Goal: Task Accomplishment & Management: Use online tool/utility

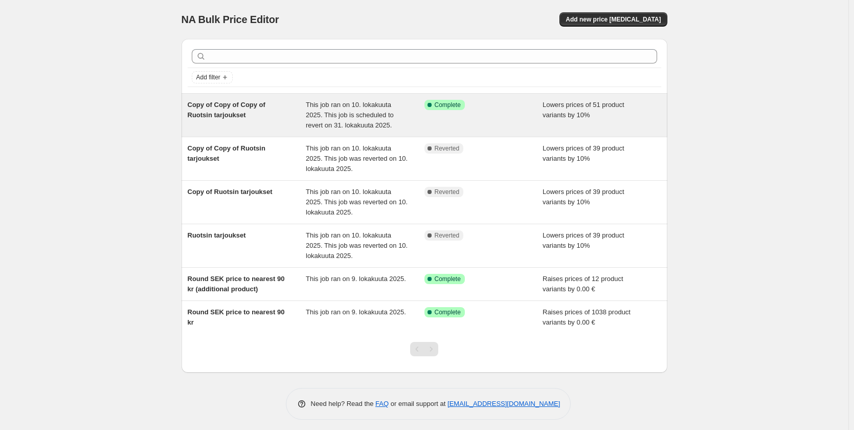
click at [209, 111] on span "Copy of Copy of Copy of Ruotsin tarjoukset" at bounding box center [227, 110] width 78 height 18
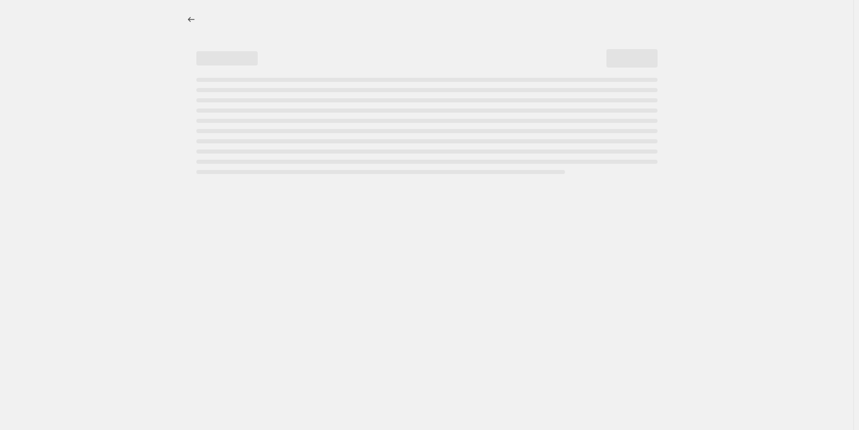
select select "percentage"
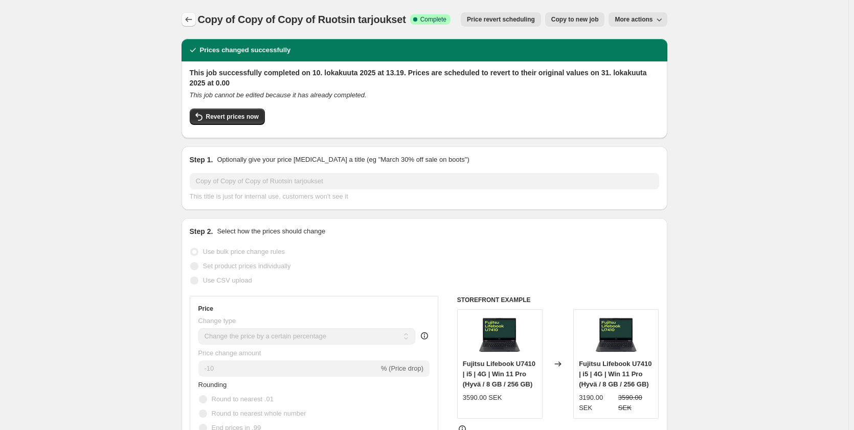
click at [193, 20] on icon "Price change jobs" at bounding box center [189, 19] width 10 height 10
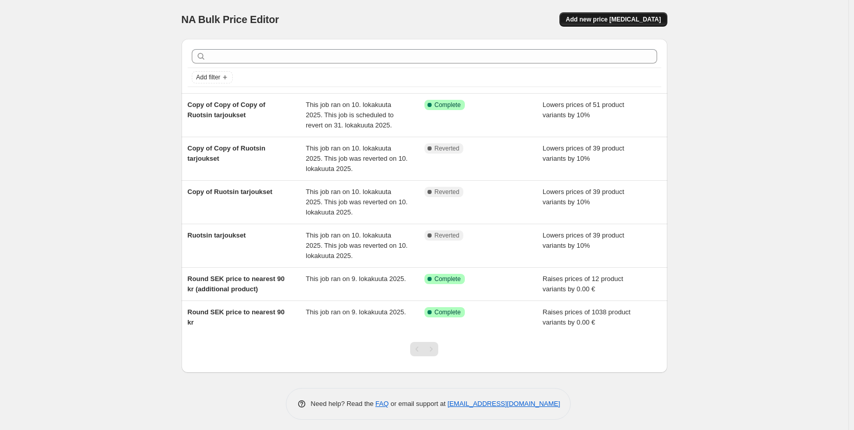
click at [621, 21] on span "Add new price [MEDICAL_DATA]" at bounding box center [613, 19] width 95 height 8
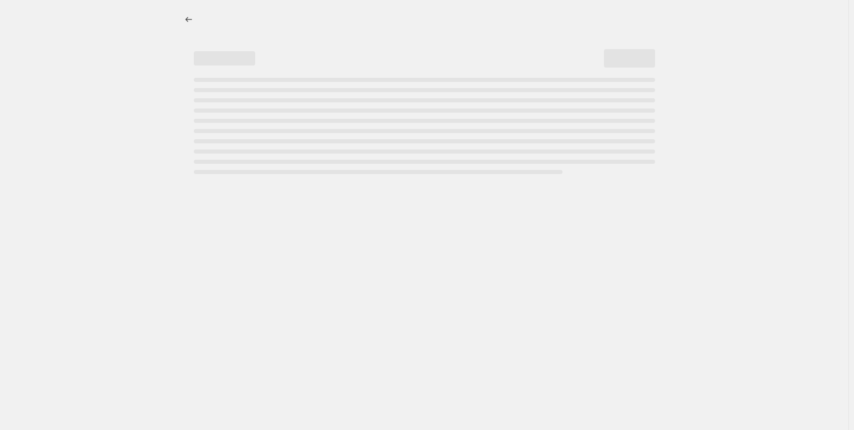
select select "percentage"
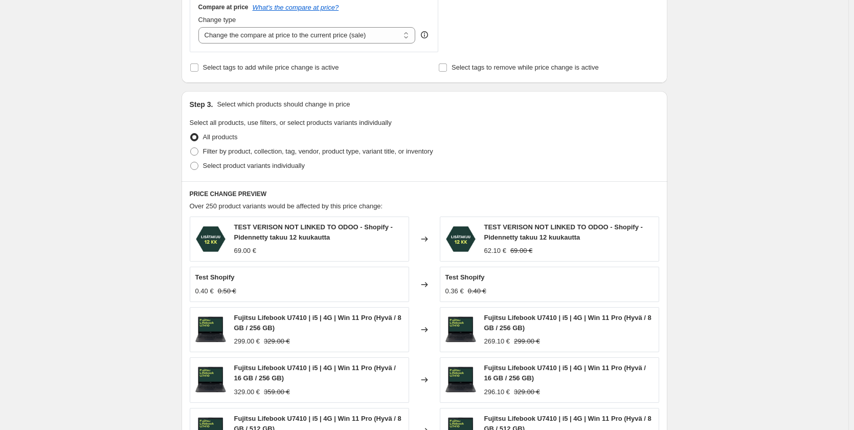
scroll to position [409, 0]
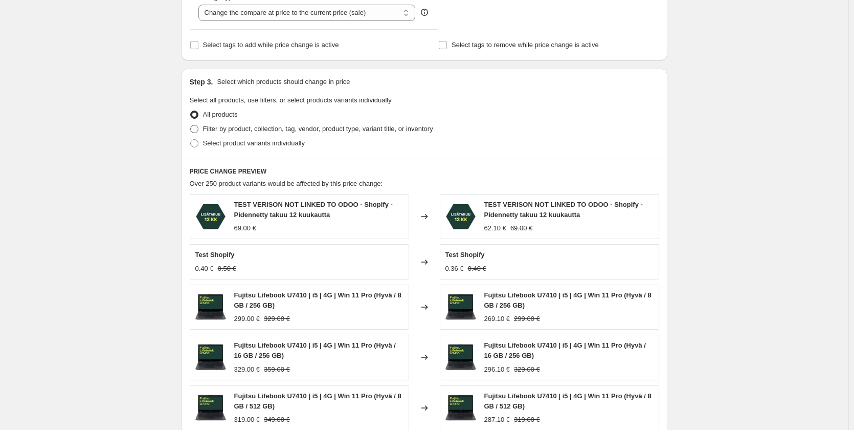
click at [341, 135] on label "Filter by product, collection, tag, vendor, product type, variant title, or inv…" at bounding box center [311, 129] width 243 height 14
click at [191, 125] on input "Filter by product, collection, tag, vendor, product type, variant title, or inv…" at bounding box center [190, 125] width 1 height 1
radio input "true"
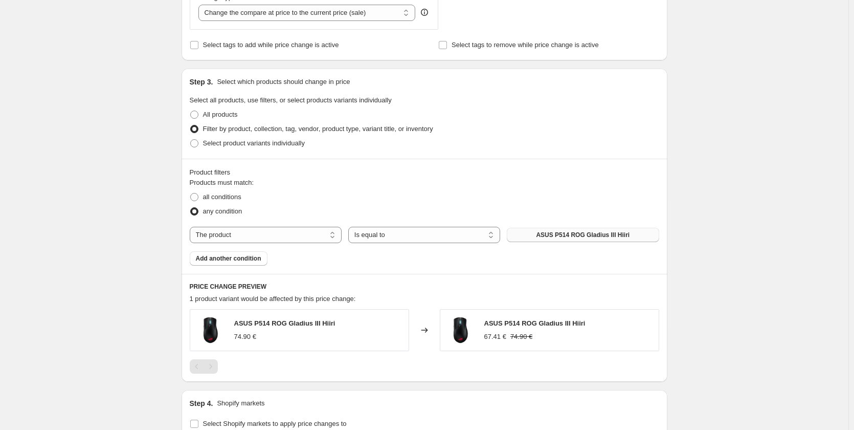
click at [615, 235] on span "ASUS P514 ROG Gladius III Hiiri" at bounding box center [583, 235] width 94 height 8
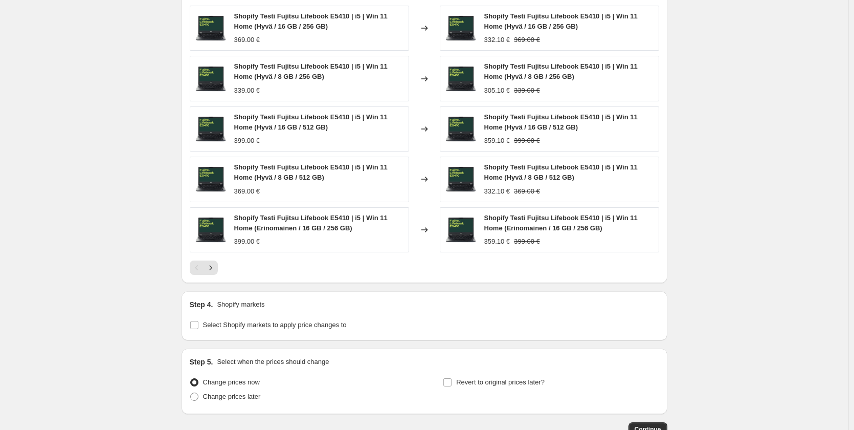
scroll to position [788, 0]
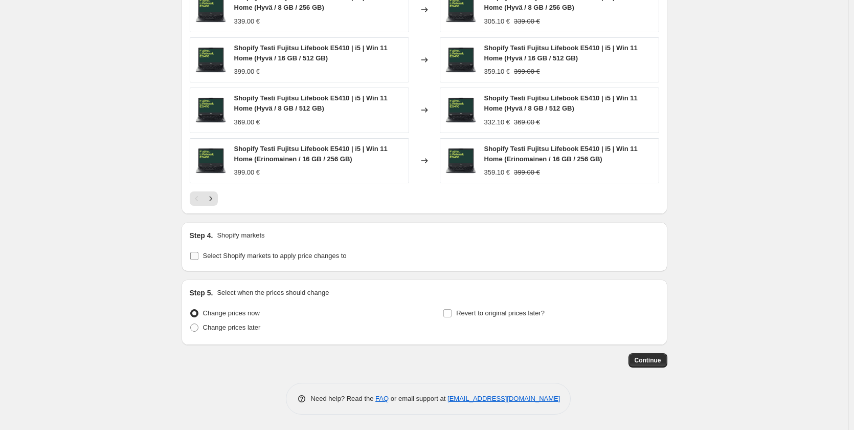
click at [258, 258] on span "Select Shopify markets to apply price changes to" at bounding box center [275, 256] width 144 height 8
click at [198, 258] on input "Select Shopify markets to apply price changes to" at bounding box center [194, 256] width 8 height 8
checkbox input "true"
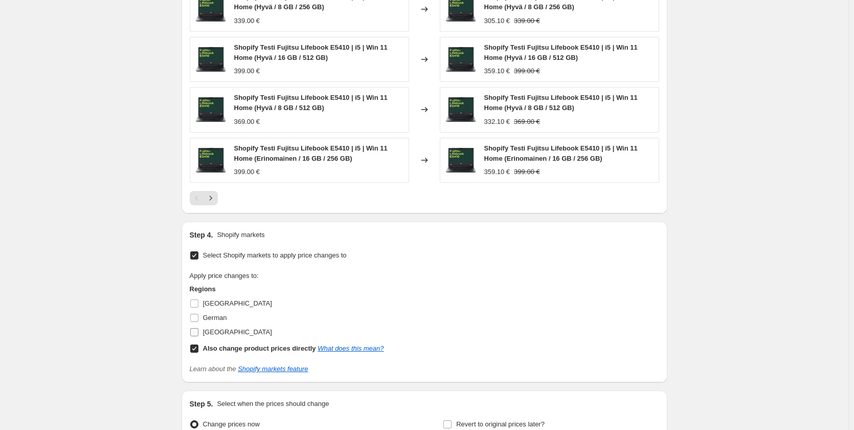
click at [198, 334] on input "[GEOGRAPHIC_DATA]" at bounding box center [194, 332] width 8 height 8
checkbox input "true"
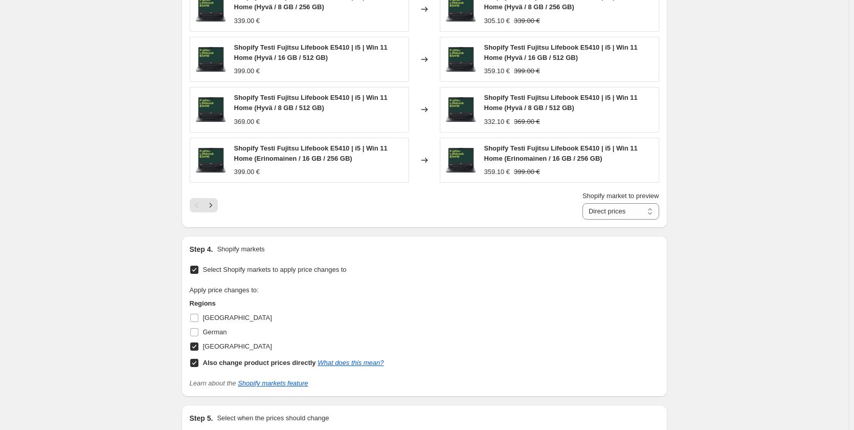
click at [196, 366] on input "Also change product prices directly What does this mean?" at bounding box center [194, 362] width 8 height 8
checkbox input "false"
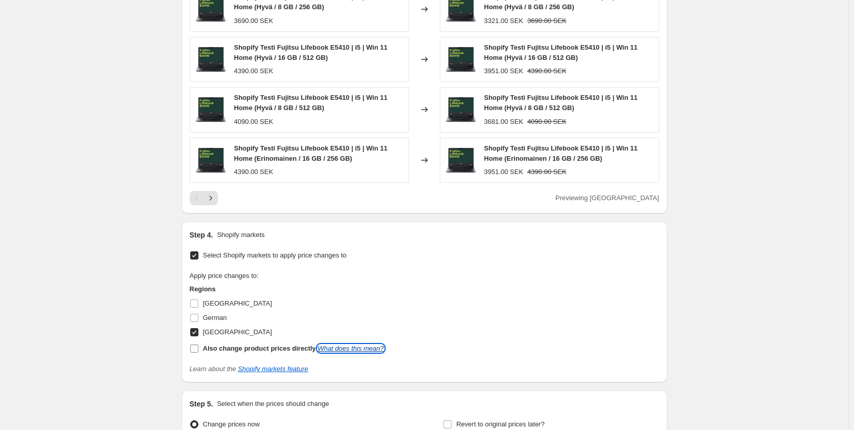
click at [375, 350] on link "What does this mean?" at bounding box center [351, 348] width 66 height 8
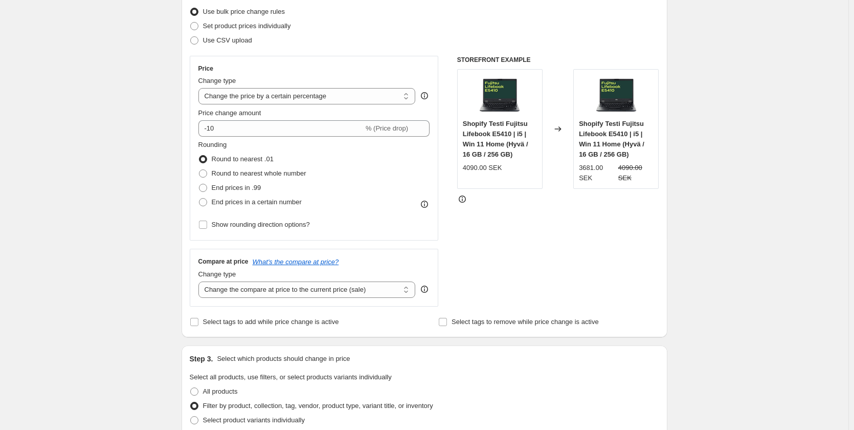
scroll to position [123, 0]
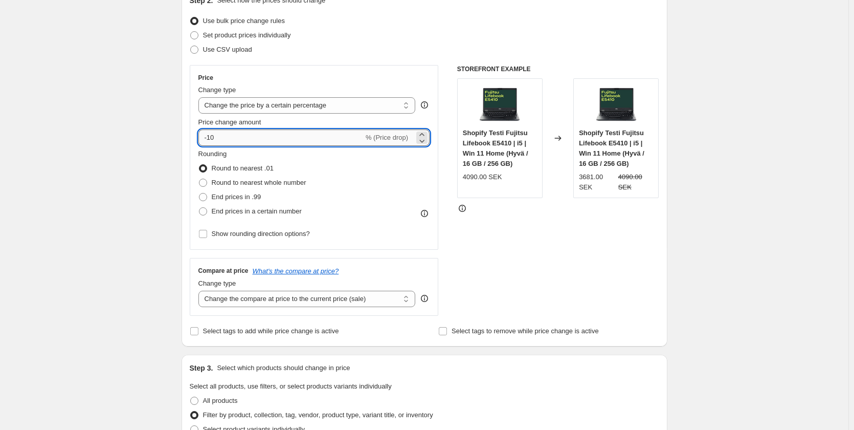
click at [225, 136] on input "-10" at bounding box center [280, 137] width 165 height 16
type input "-15"
click at [526, 240] on div "STOREFRONT EXAMPLE Shopify Testi Fujitsu Lifebook E5410 | i5 | Win 11 Home (Hyv…" at bounding box center [558, 190] width 202 height 251
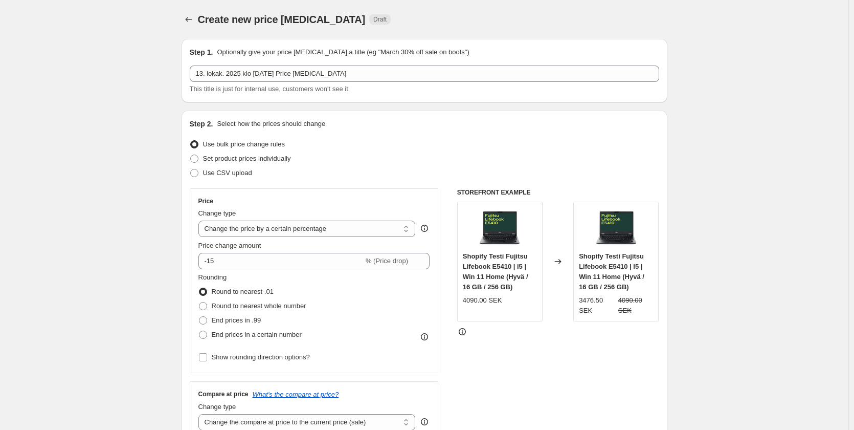
scroll to position [899, 0]
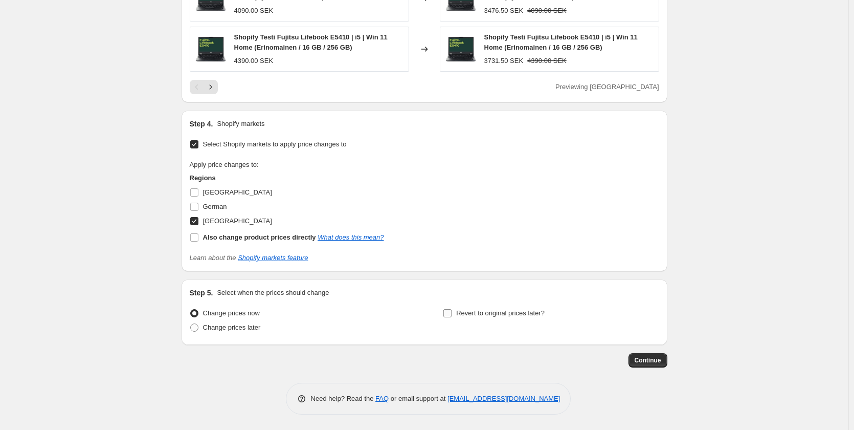
click at [451, 313] on input "Revert to original prices later?" at bounding box center [447, 313] width 8 height 8
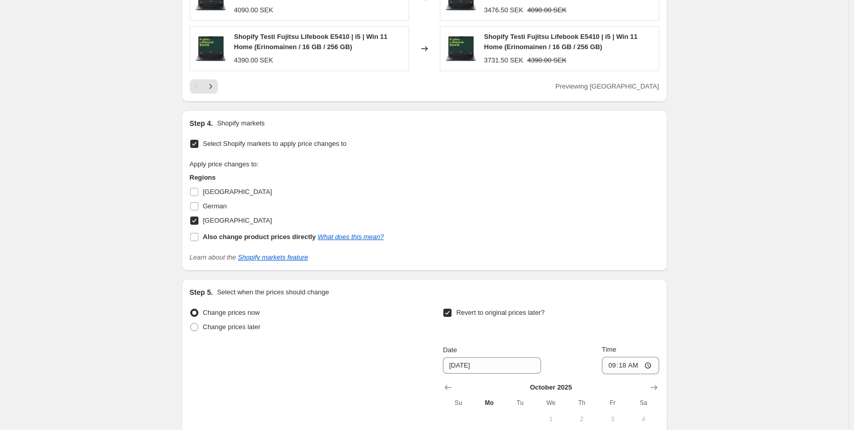
click at [451, 313] on input "Revert to original prices later?" at bounding box center [447, 312] width 8 height 8
checkbox input "false"
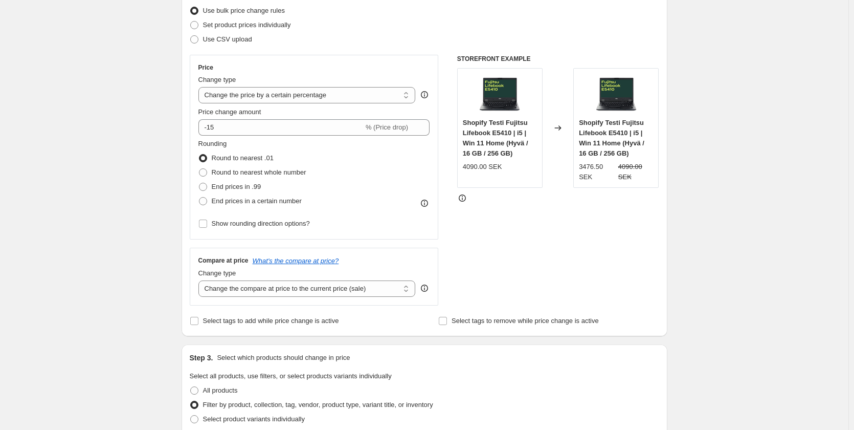
scroll to position [132, 0]
click at [206, 201] on span at bounding box center [203, 202] width 8 height 8
click at [199, 198] on input "End prices in a certain number" at bounding box center [199, 198] width 1 height 1
radio input "true"
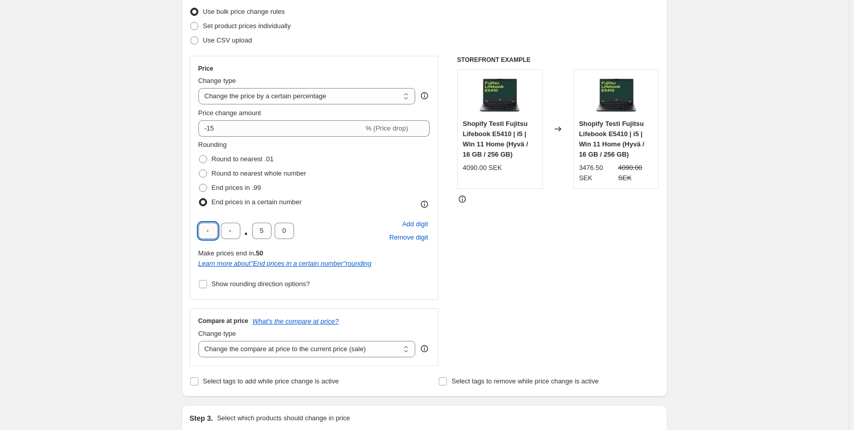
click at [210, 230] on input "text" at bounding box center [207, 230] width 19 height 16
type input "9"
type input "0"
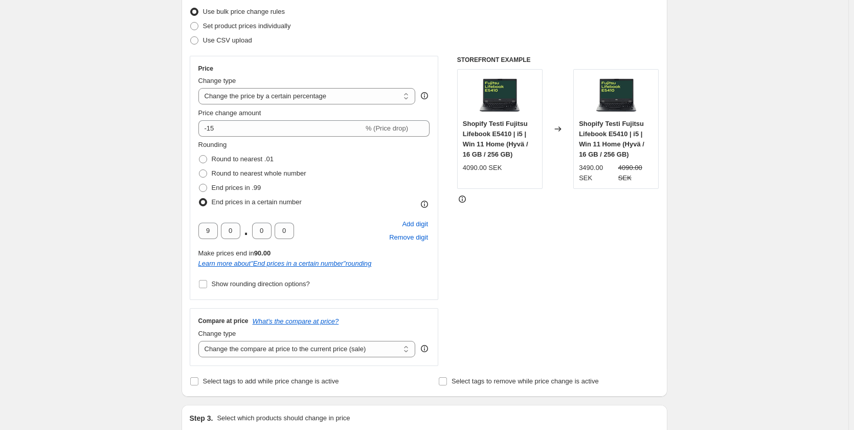
click at [426, 348] on icon at bounding box center [424, 348] width 10 height 10
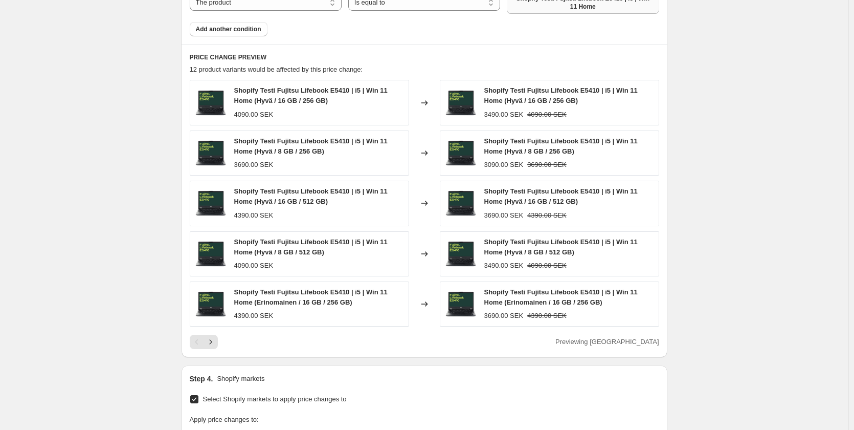
scroll to position [983, 0]
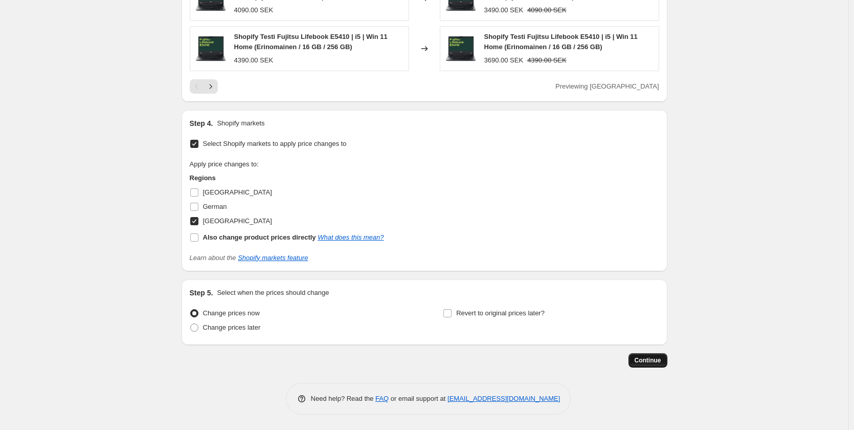
click at [644, 357] on span "Continue" at bounding box center [648, 360] width 27 height 8
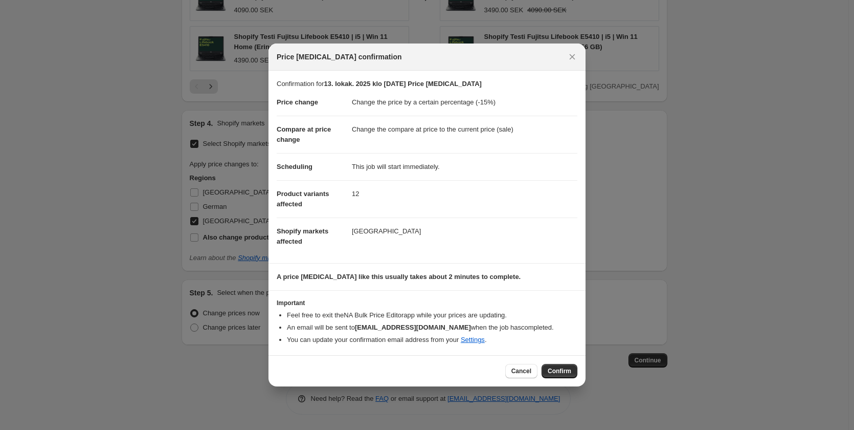
click at [566, 367] on button "Confirm" at bounding box center [560, 371] width 36 height 14
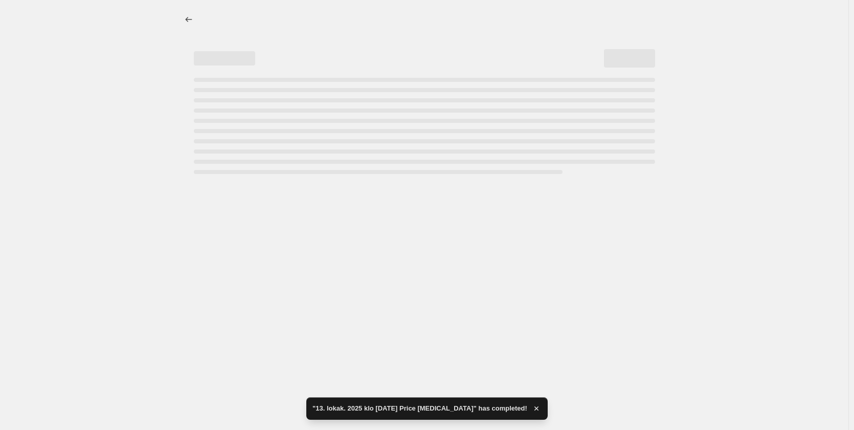
select select "percentage"
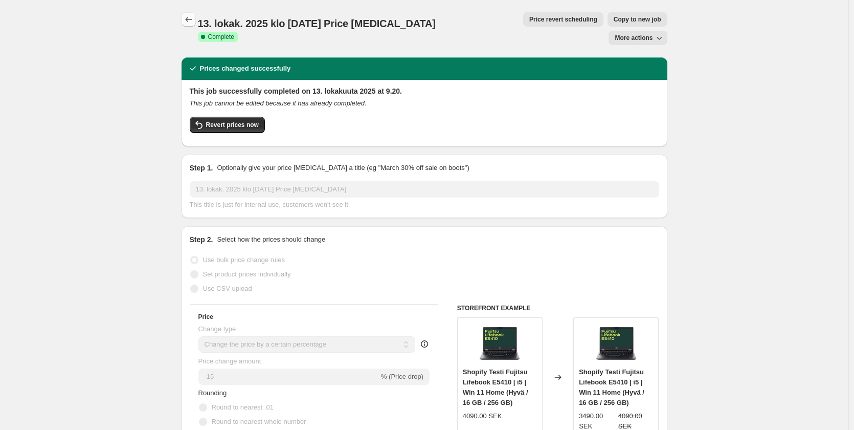
click at [189, 21] on icon "Price change jobs" at bounding box center [189, 19] width 10 height 10
